Goal: Task Accomplishment & Management: Complete application form

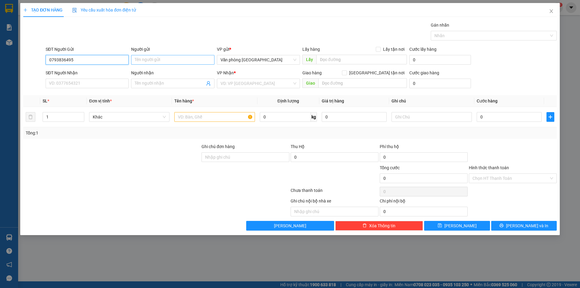
type input "0793836495"
click at [166, 61] on input "Người gửi" at bounding box center [172, 60] width 83 height 10
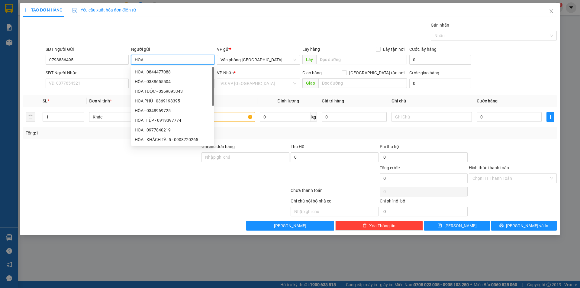
type input "HÒA"
click at [75, 89] on div "SĐT Người Nhận VD: 0377654321" at bounding box center [87, 80] width 83 height 21
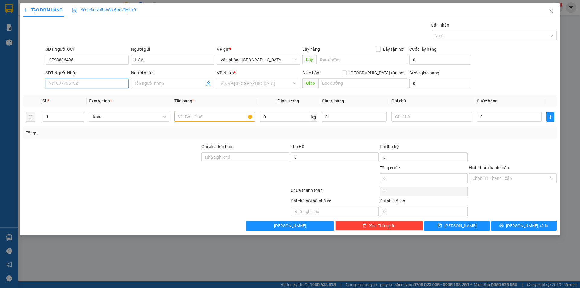
click at [79, 85] on input "SĐT Người Nhận" at bounding box center [87, 84] width 83 height 10
type input "0774649158"
click at [138, 79] on span at bounding box center [172, 84] width 83 height 10
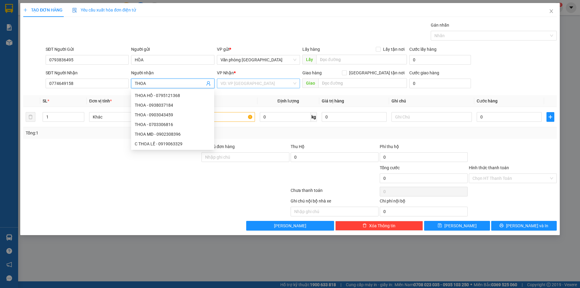
type input "THOA"
click at [252, 85] on input "search" at bounding box center [257, 83] width 72 height 9
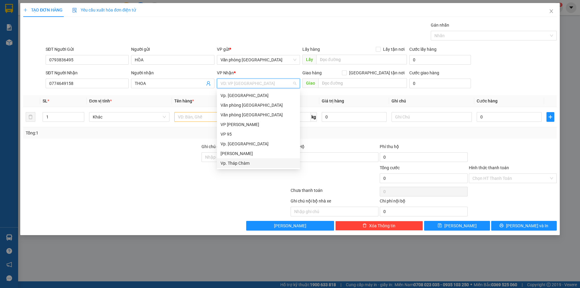
click at [231, 163] on div "Vp. Tháp Chàm" at bounding box center [259, 163] width 76 height 7
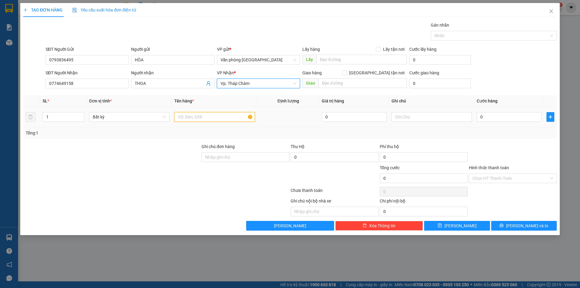
click at [193, 117] on input "text" at bounding box center [214, 117] width 80 height 10
type input "1 BAO CÓ QUẤN 1 CỤC ĐEN"
click at [481, 118] on input "0" at bounding box center [509, 117] width 65 height 10
click at [481, 117] on input "0" at bounding box center [509, 117] width 65 height 10
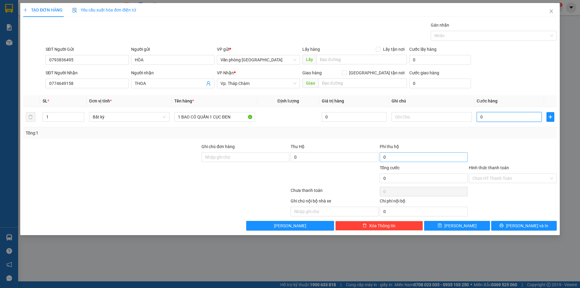
type input "10"
type input "100"
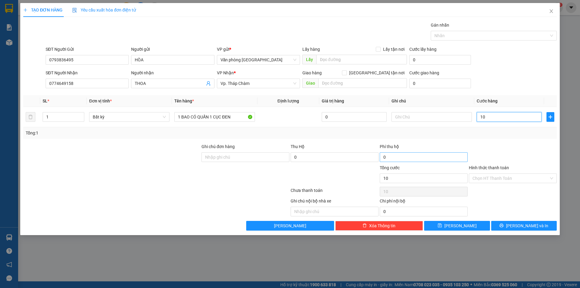
type input "100"
type input "1.000"
type input "10.000"
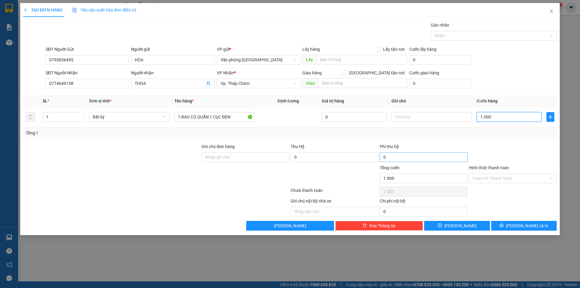
type input "10.000"
type input "100.000"
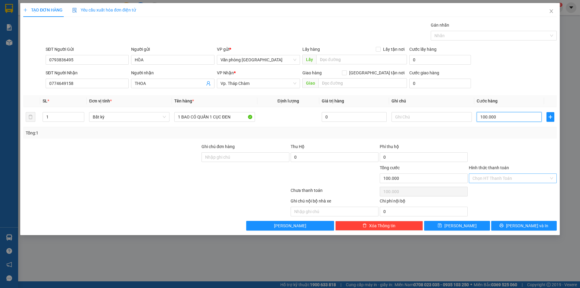
type input "100.000"
click at [495, 177] on input "Hình thức thanh toán" at bounding box center [511, 178] width 76 height 9
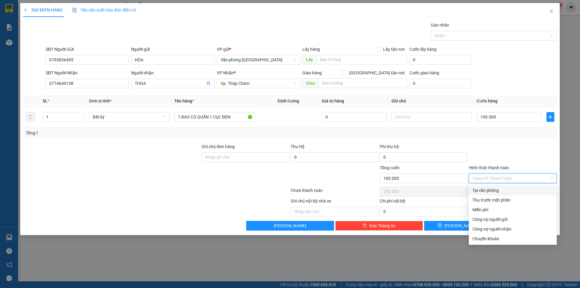
click at [499, 188] on div "Tại văn phòng" at bounding box center [513, 190] width 81 height 7
type input "0"
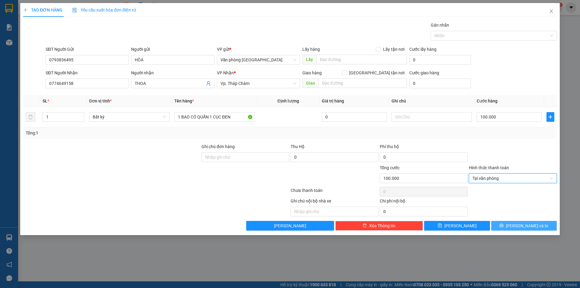
click at [502, 225] on button "[PERSON_NAME] và In" at bounding box center [525, 226] width 66 height 10
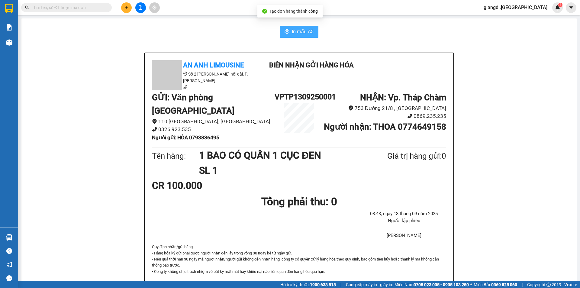
click at [289, 30] on button "In mẫu A5" at bounding box center [299, 32] width 39 height 12
click at [293, 33] on span "In mẫu A5" at bounding box center [303, 32] width 22 height 8
